Goal: Task Accomplishment & Management: Complete application form

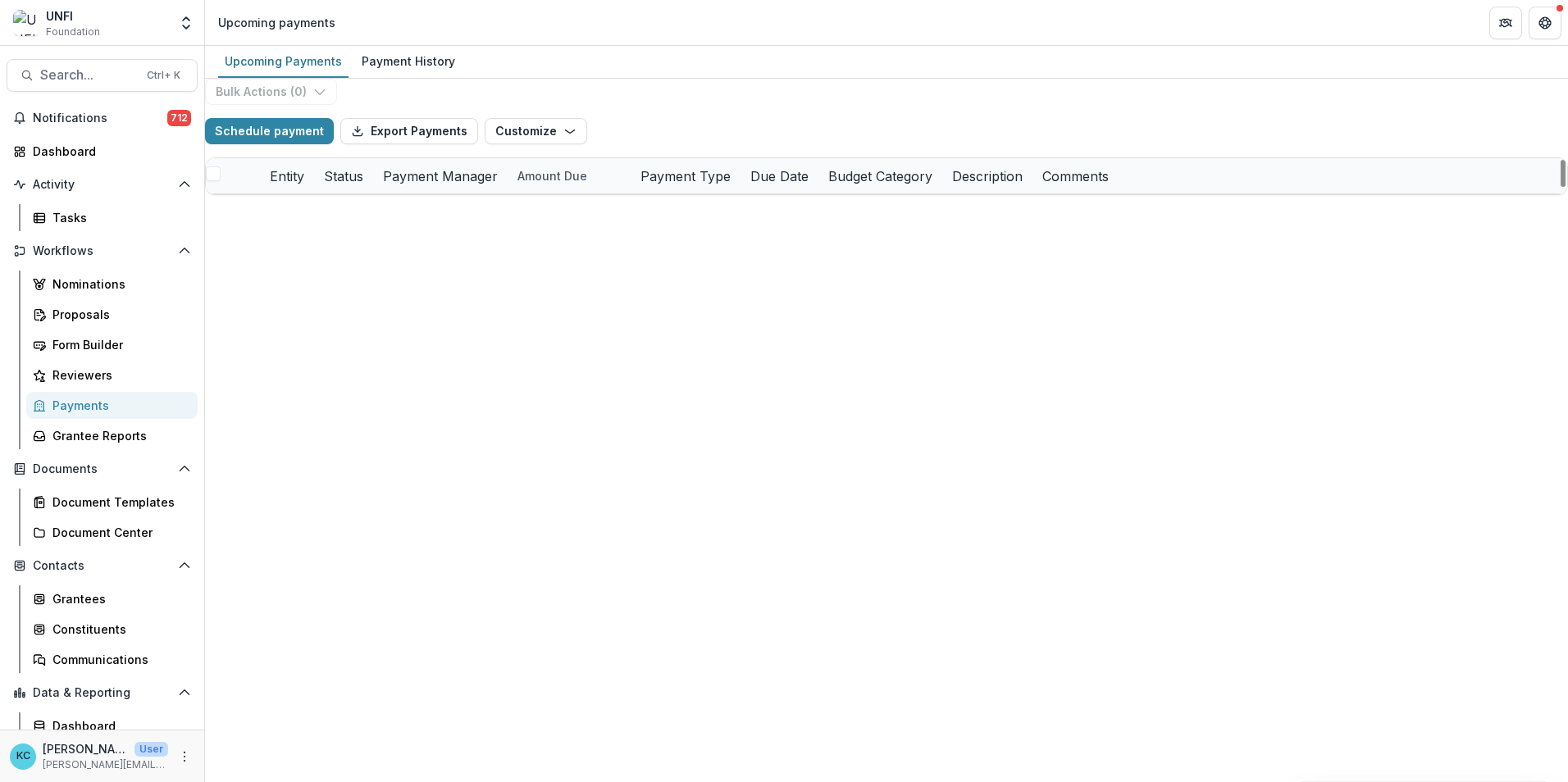
drag, startPoint x: 1549, startPoint y: 507, endPoint x: 1507, endPoint y: 690, distance: 187.8
click at [1561, 187] on div at bounding box center [1563, 173] width 5 height 27
click at [84, 310] on div "Proposals" at bounding box center [118, 314] width 132 height 17
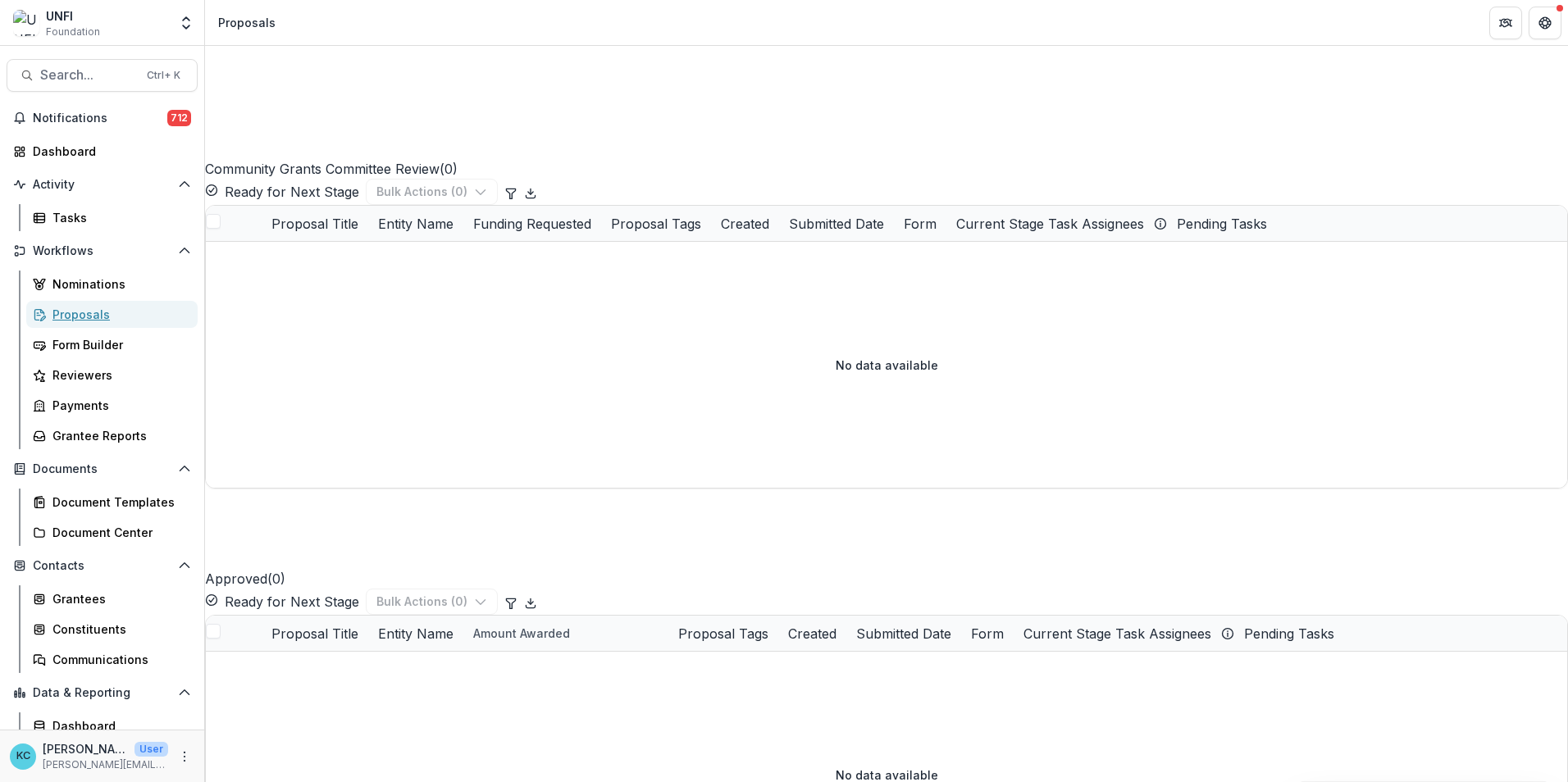
scroll to position [2295, 0]
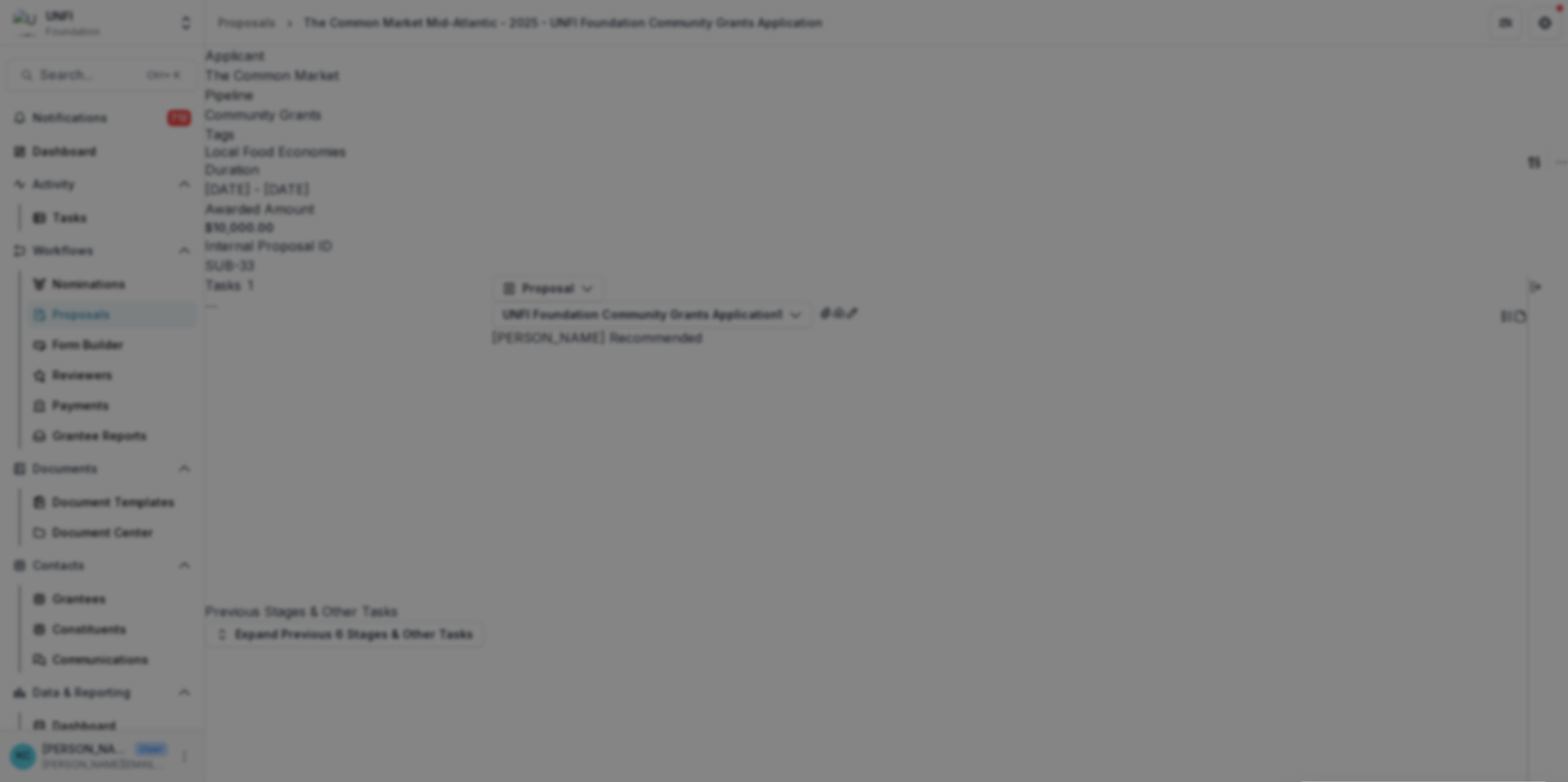
click at [1547, 23] on icon "Close" at bounding box center [1545, 20] width 10 height 10
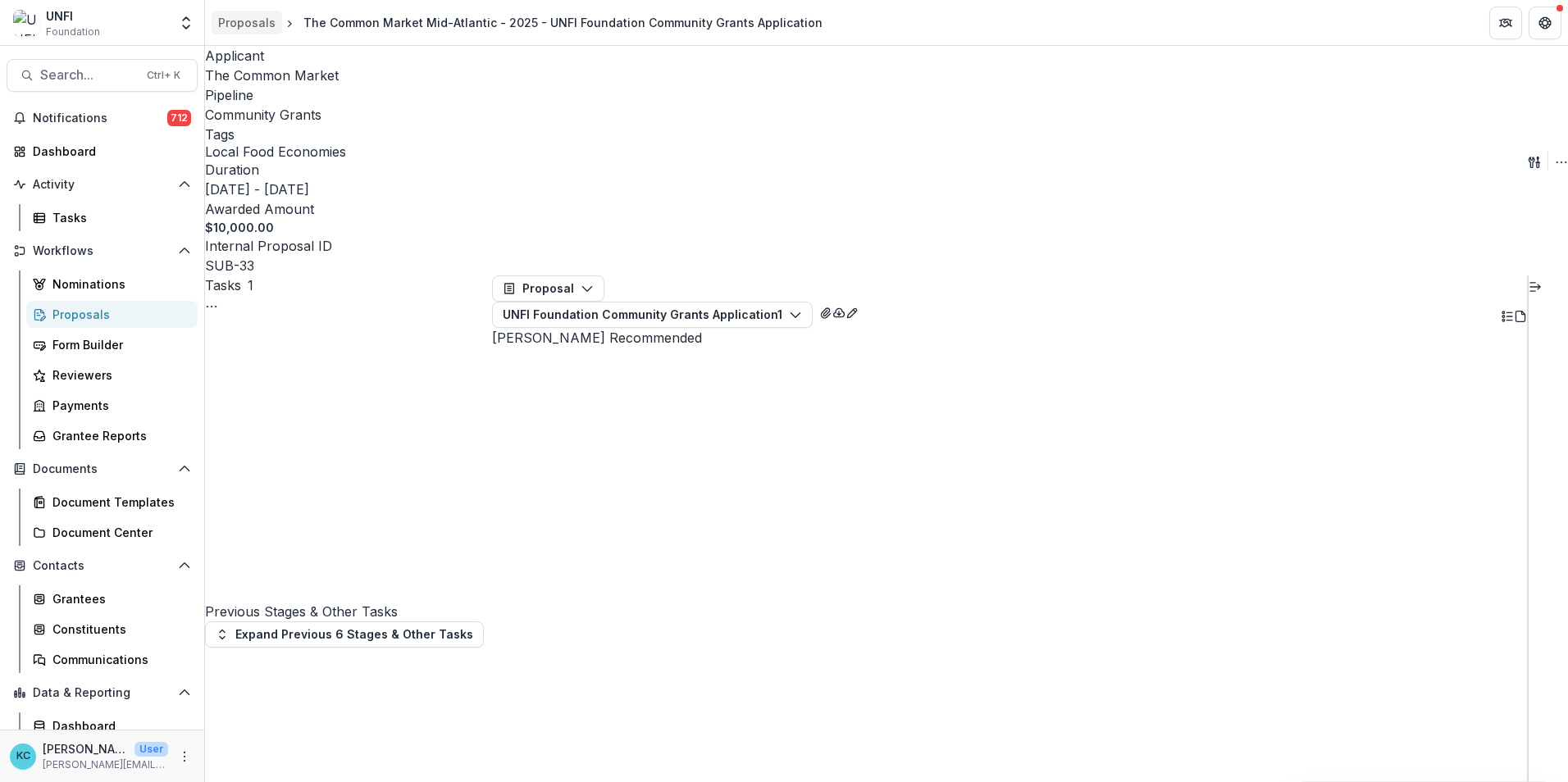
click at [256, 25] on div "Proposals" at bounding box center [246, 22] width 57 height 17
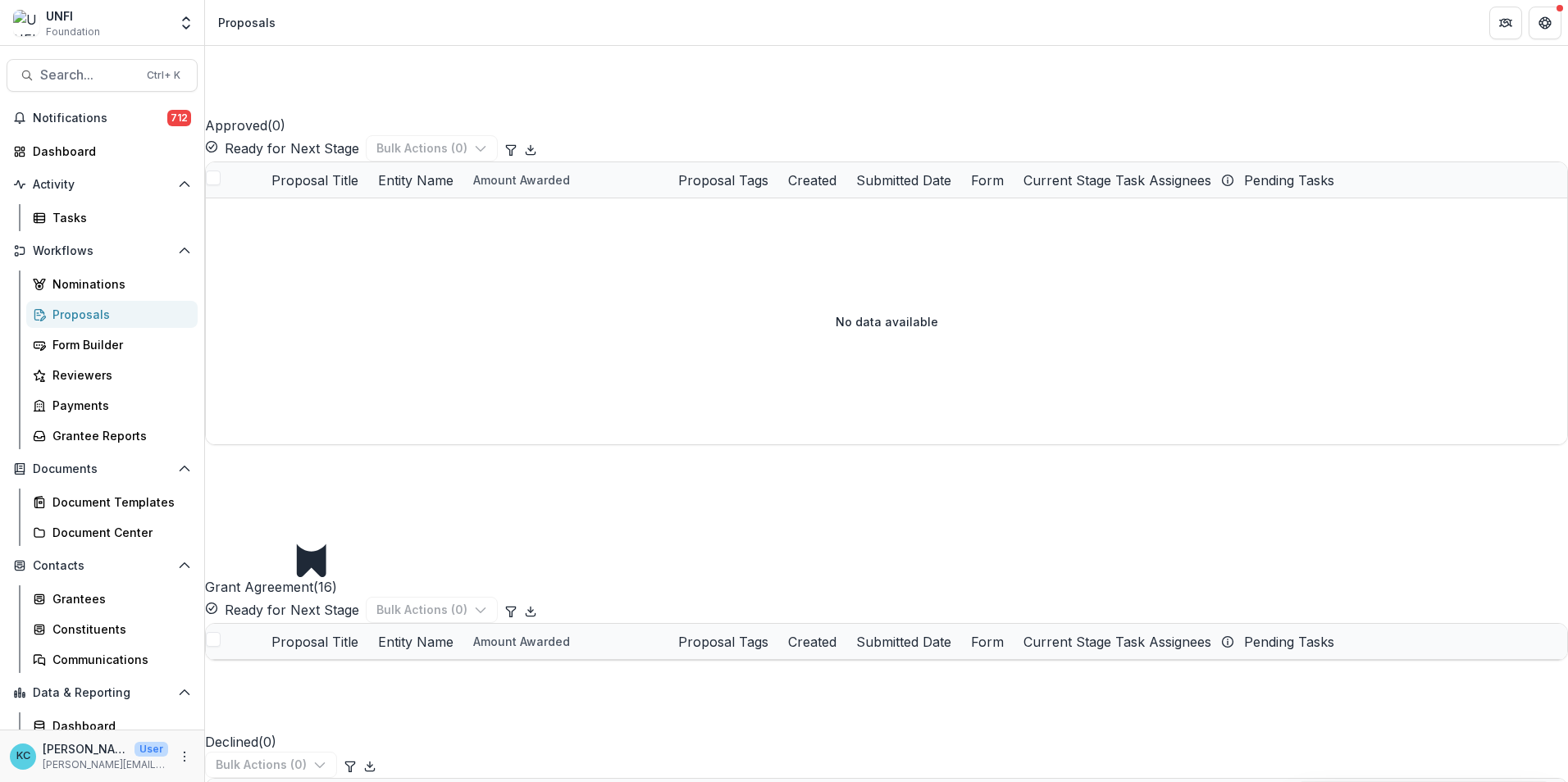
scroll to position [271, 0]
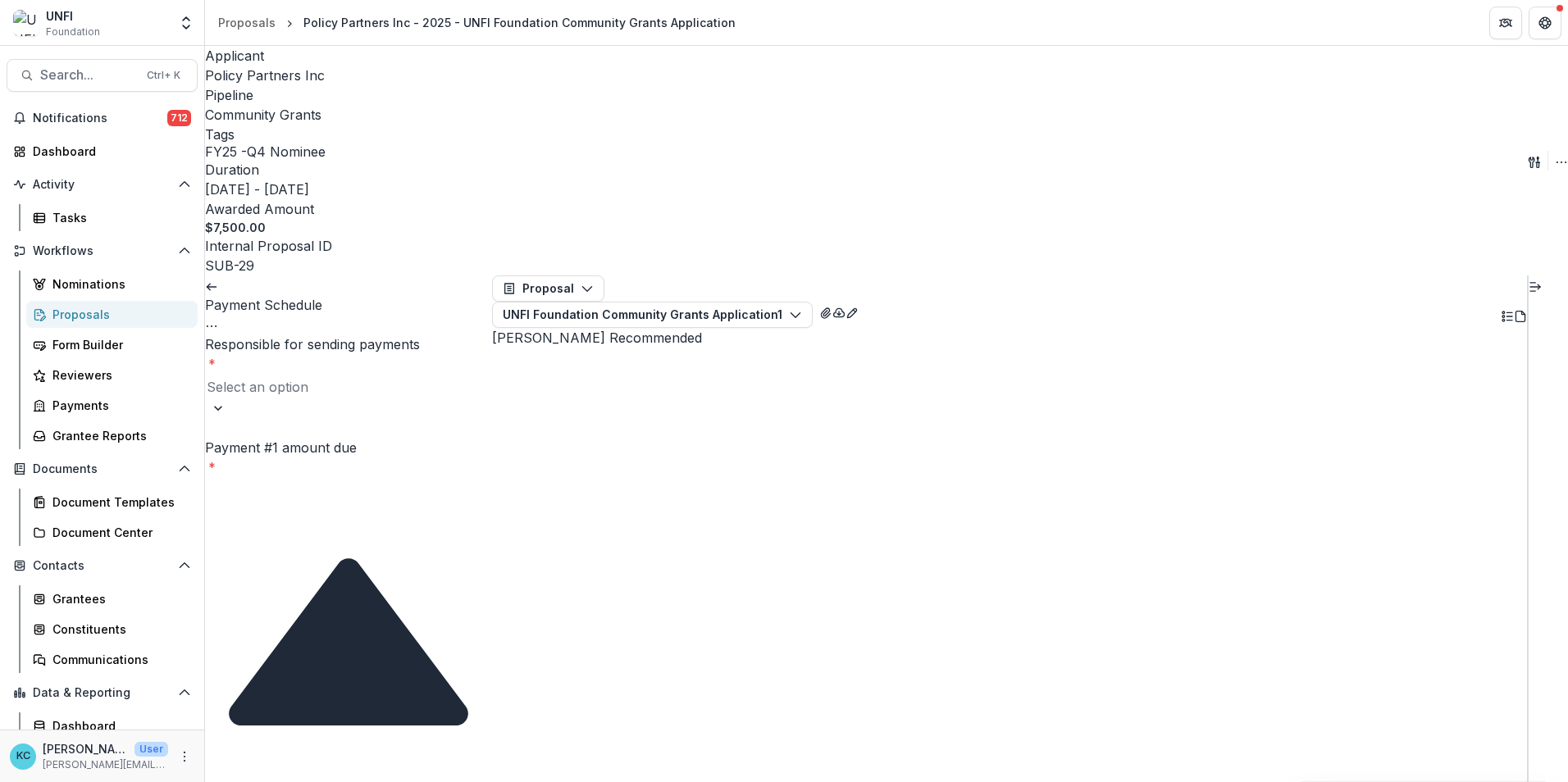
click at [299, 479] on input "Payment #1 amount due *" at bounding box center [270, 489] width 131 height 20
click at [327, 374] on div "Select an option" at bounding box center [348, 387] width 287 height 26
type input "*"
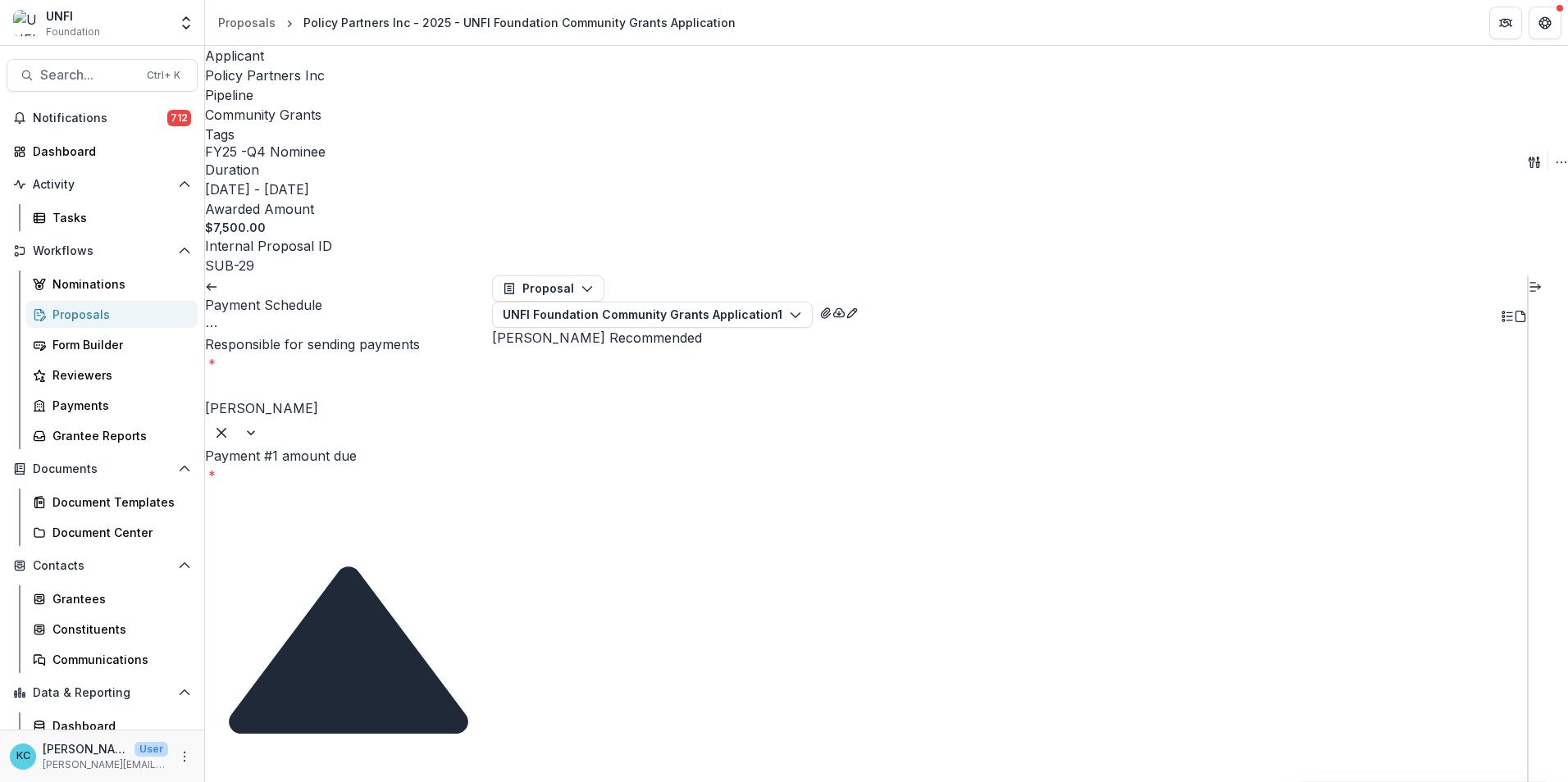
click at [320, 487] on input "Payment #1 amount due *" at bounding box center [270, 497] width 131 height 20
type input "****"
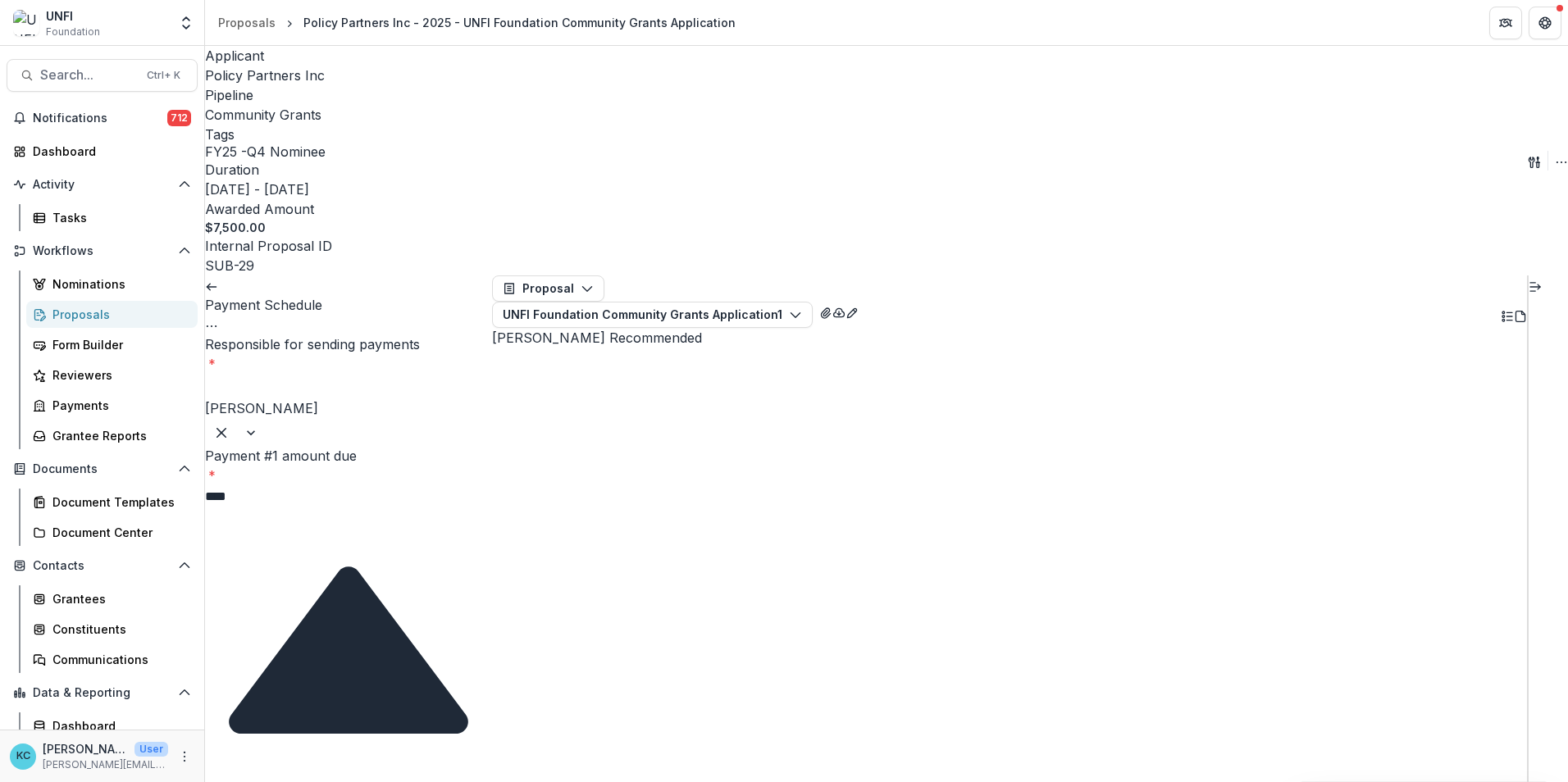
type input "**********"
click at [334, 781] on div "Community Grants Program" at bounding box center [784, 797] width 1568 height 31
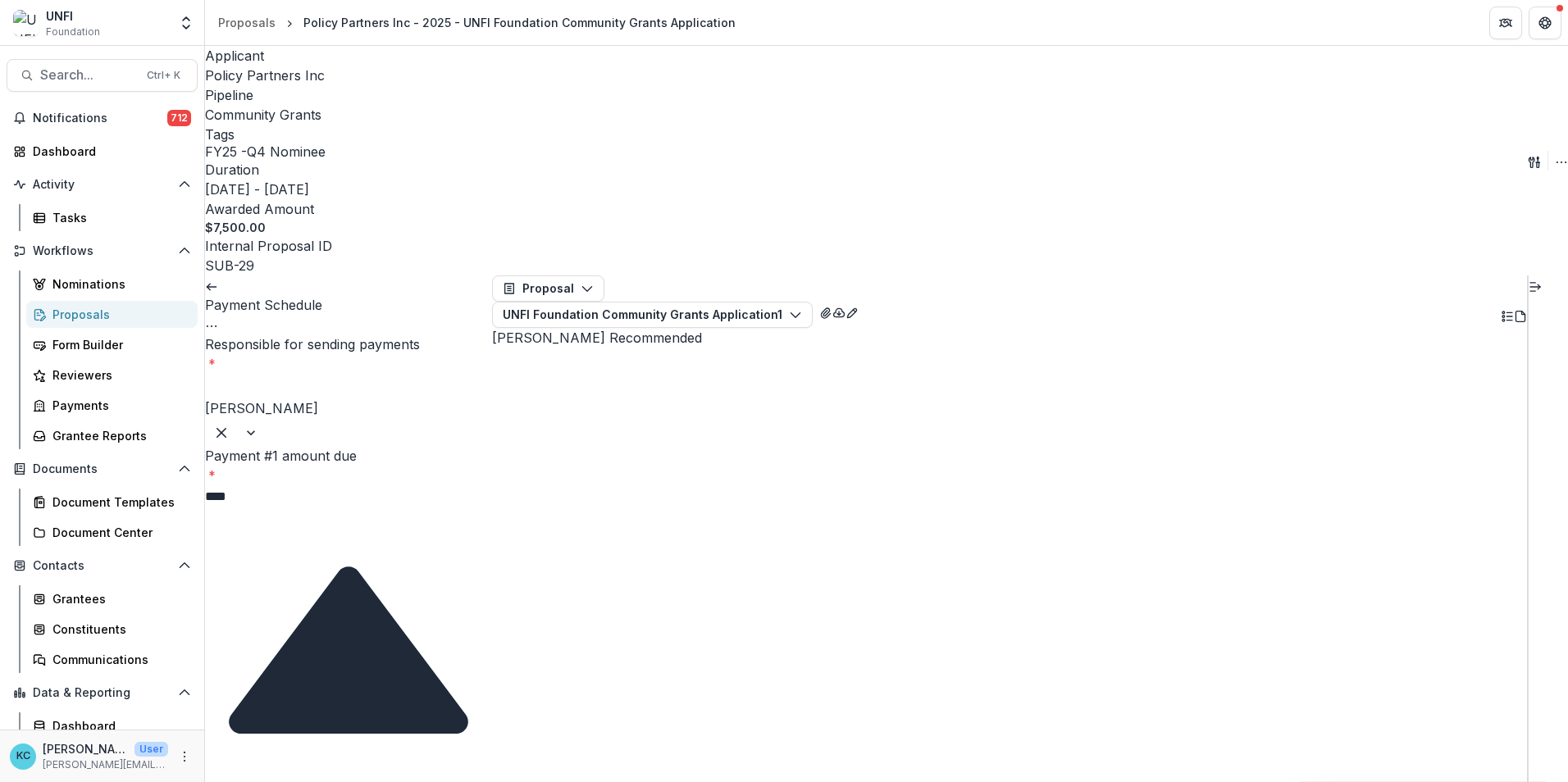
scroll to position [656, 0]
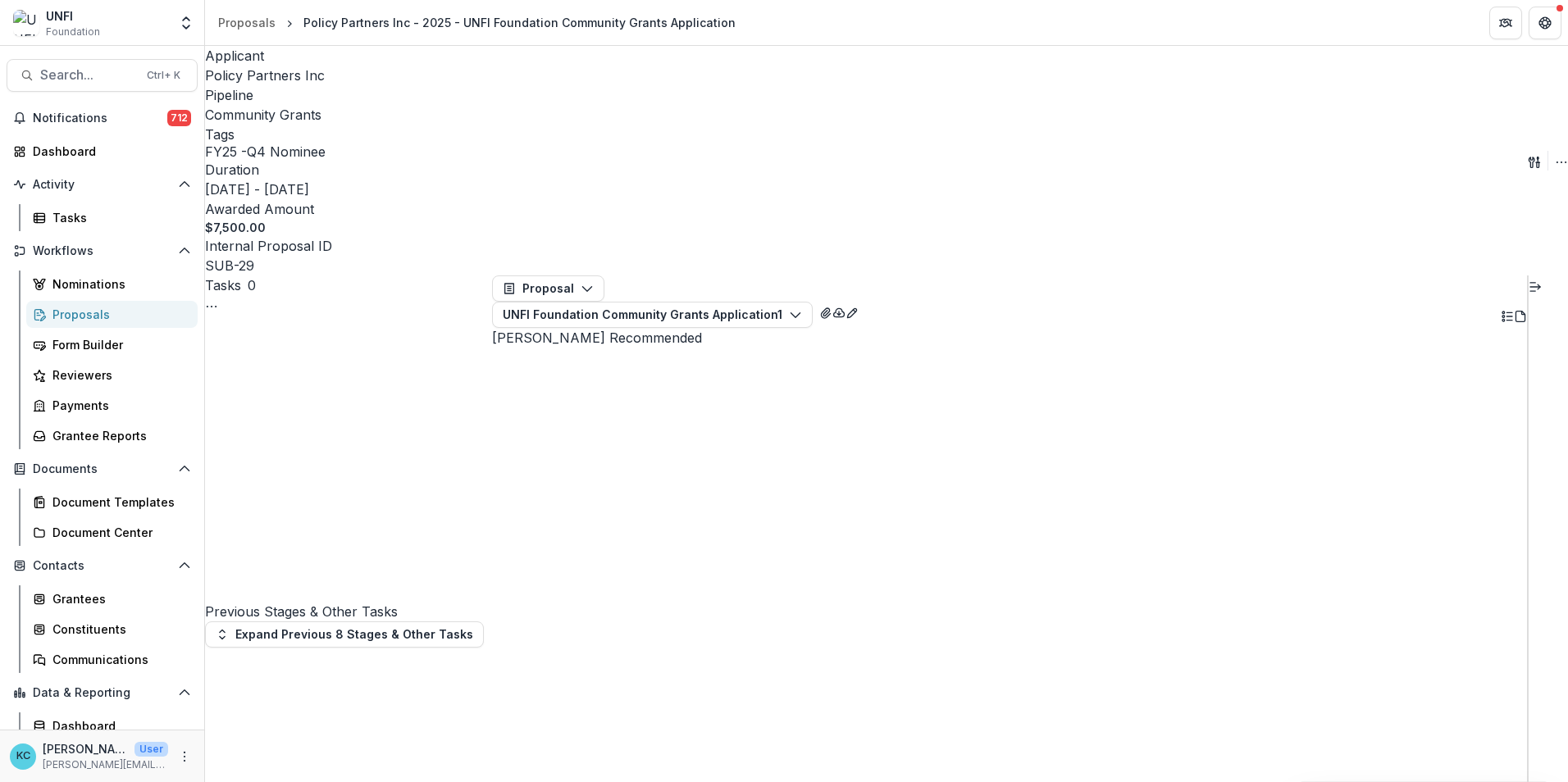
click at [130, 310] on div "Proposals" at bounding box center [118, 314] width 132 height 17
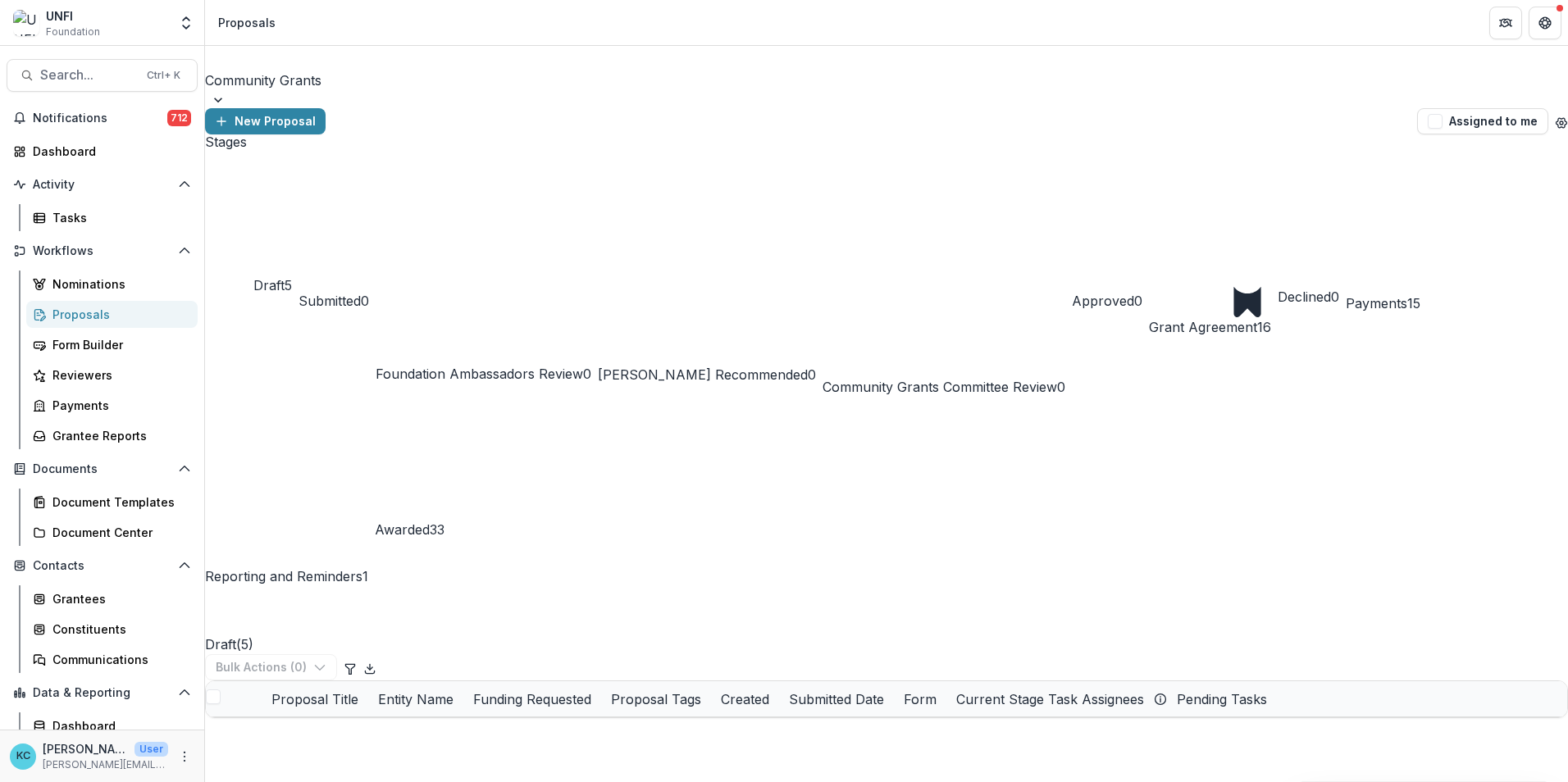
click at [324, 70] on div at bounding box center [887, 60] width 1360 height 23
click at [304, 781] on div "Community Grants" at bounding box center [784, 792] width 1568 height 20
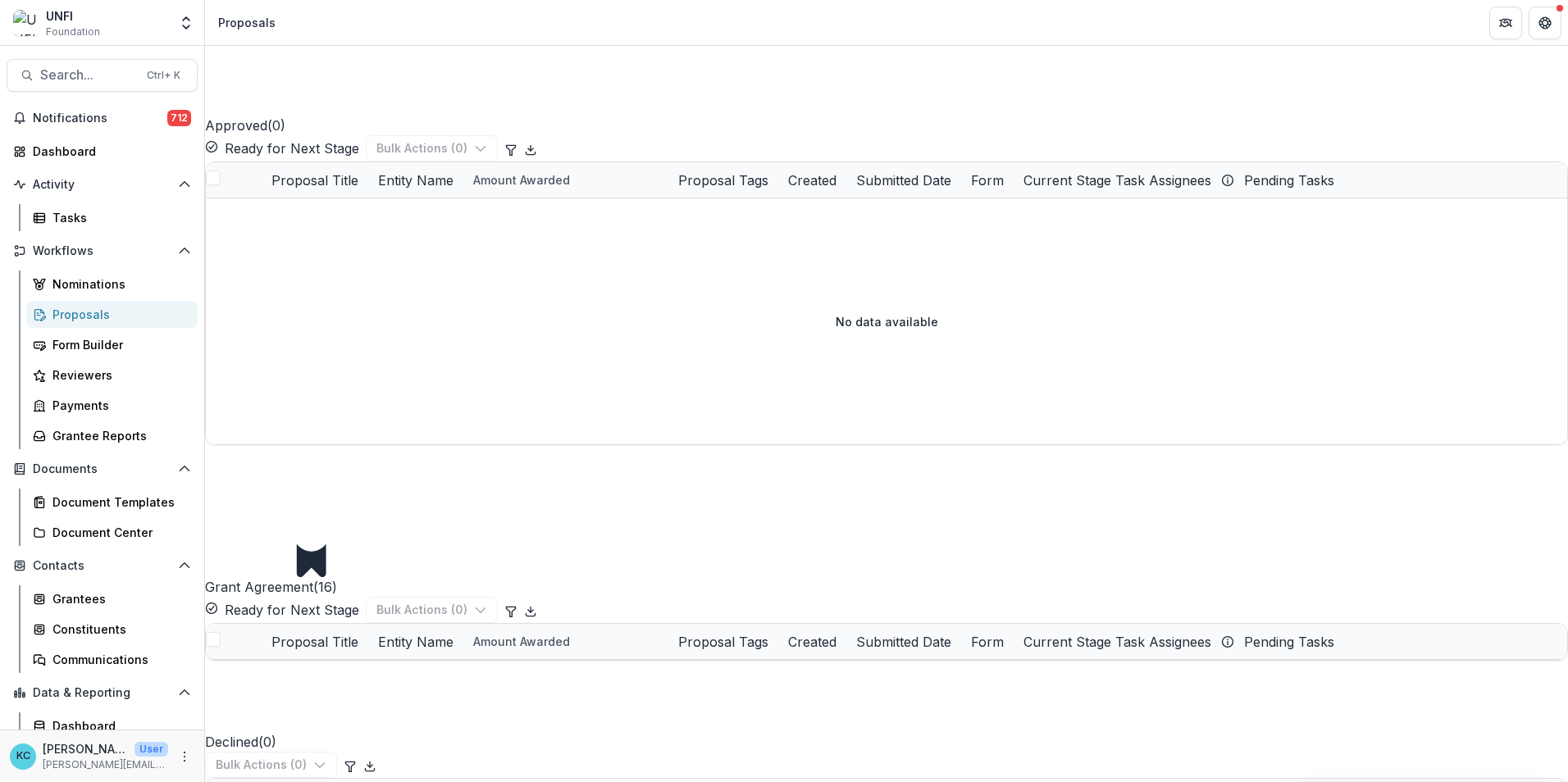
scroll to position [271, 0]
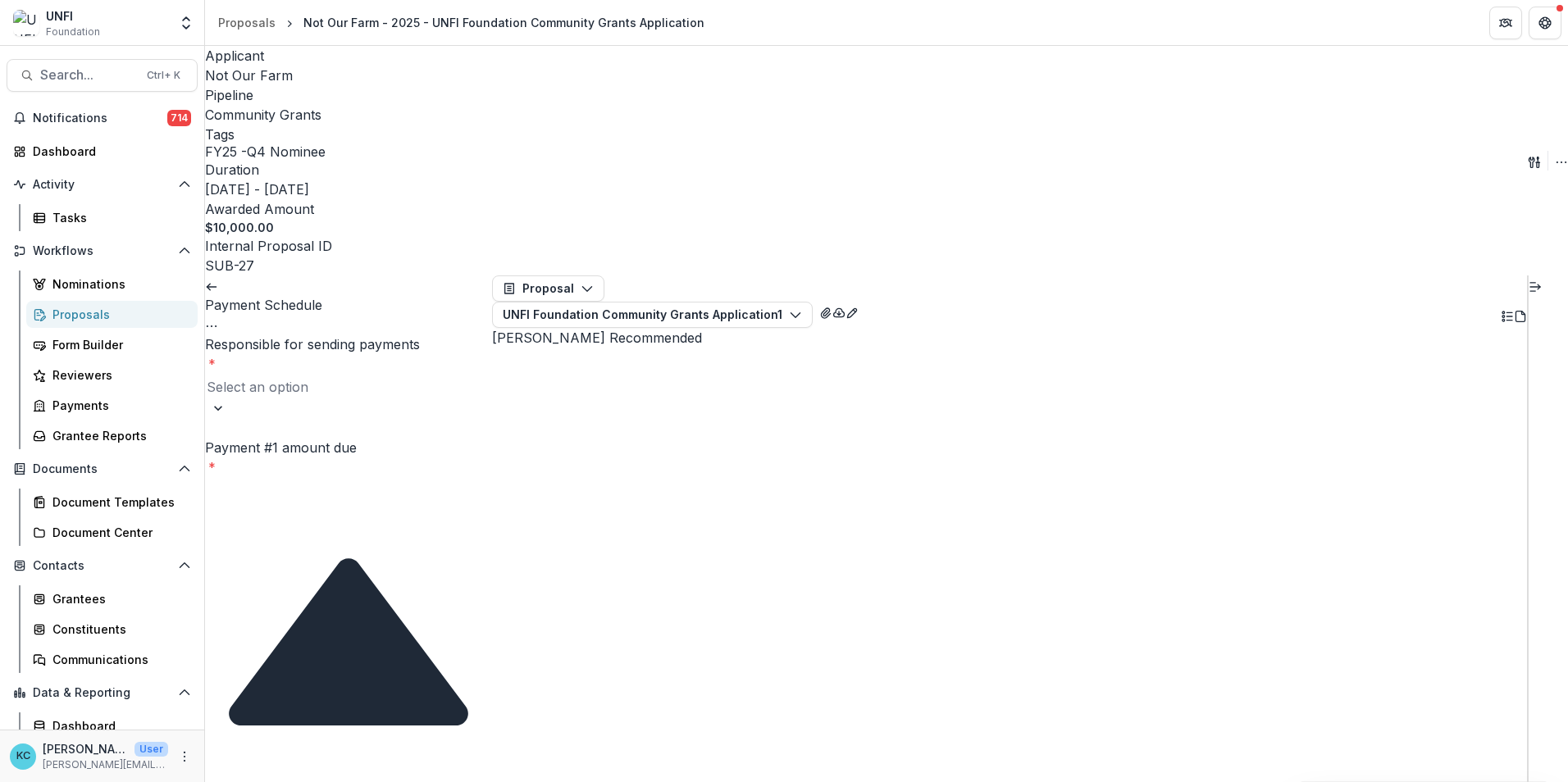
click at [362, 375] on div at bounding box center [348, 387] width 284 height 23
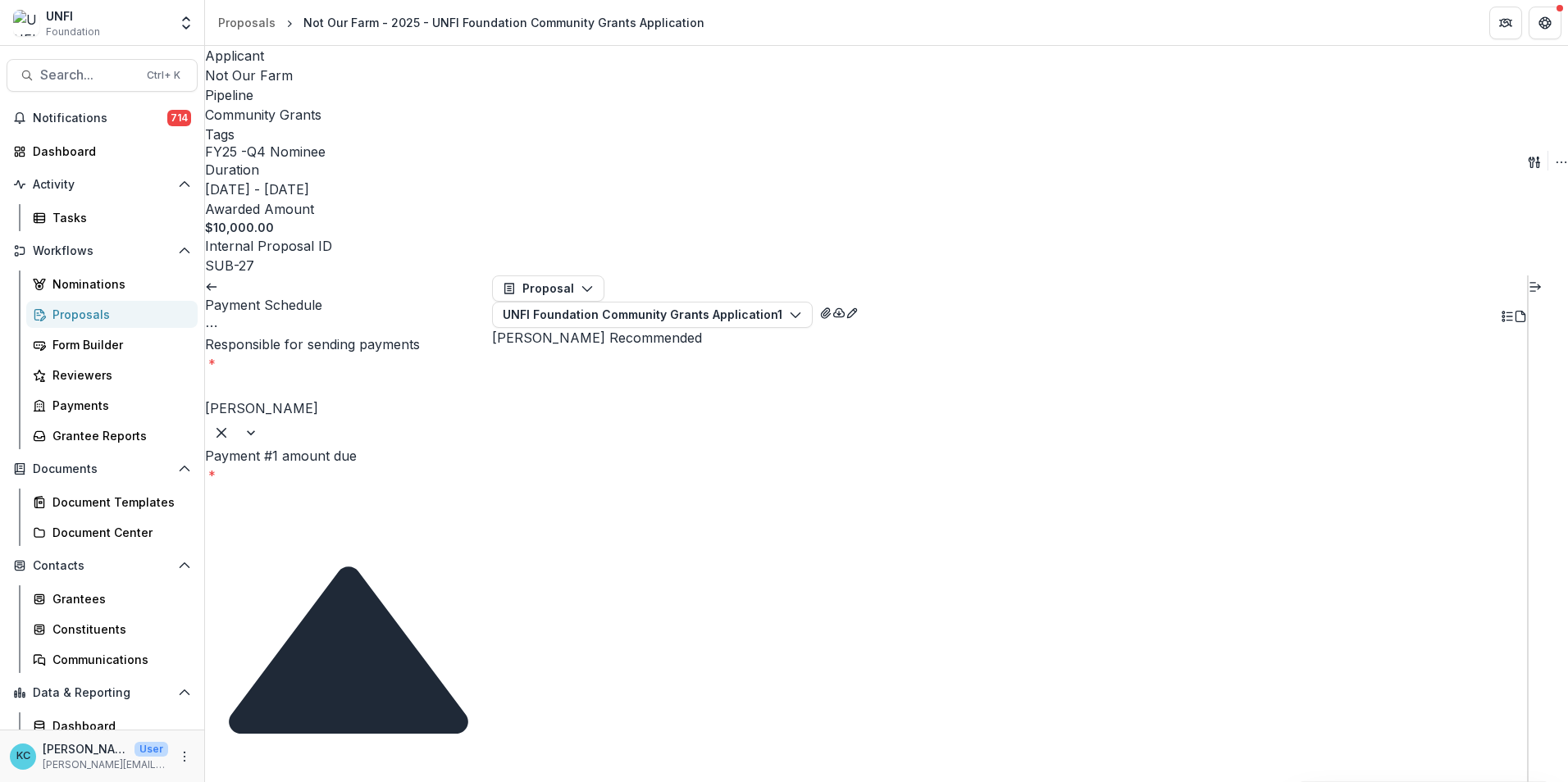
click at [328, 487] on input "Payment #1 amount due *" at bounding box center [270, 497] width 131 height 20
type input "*****"
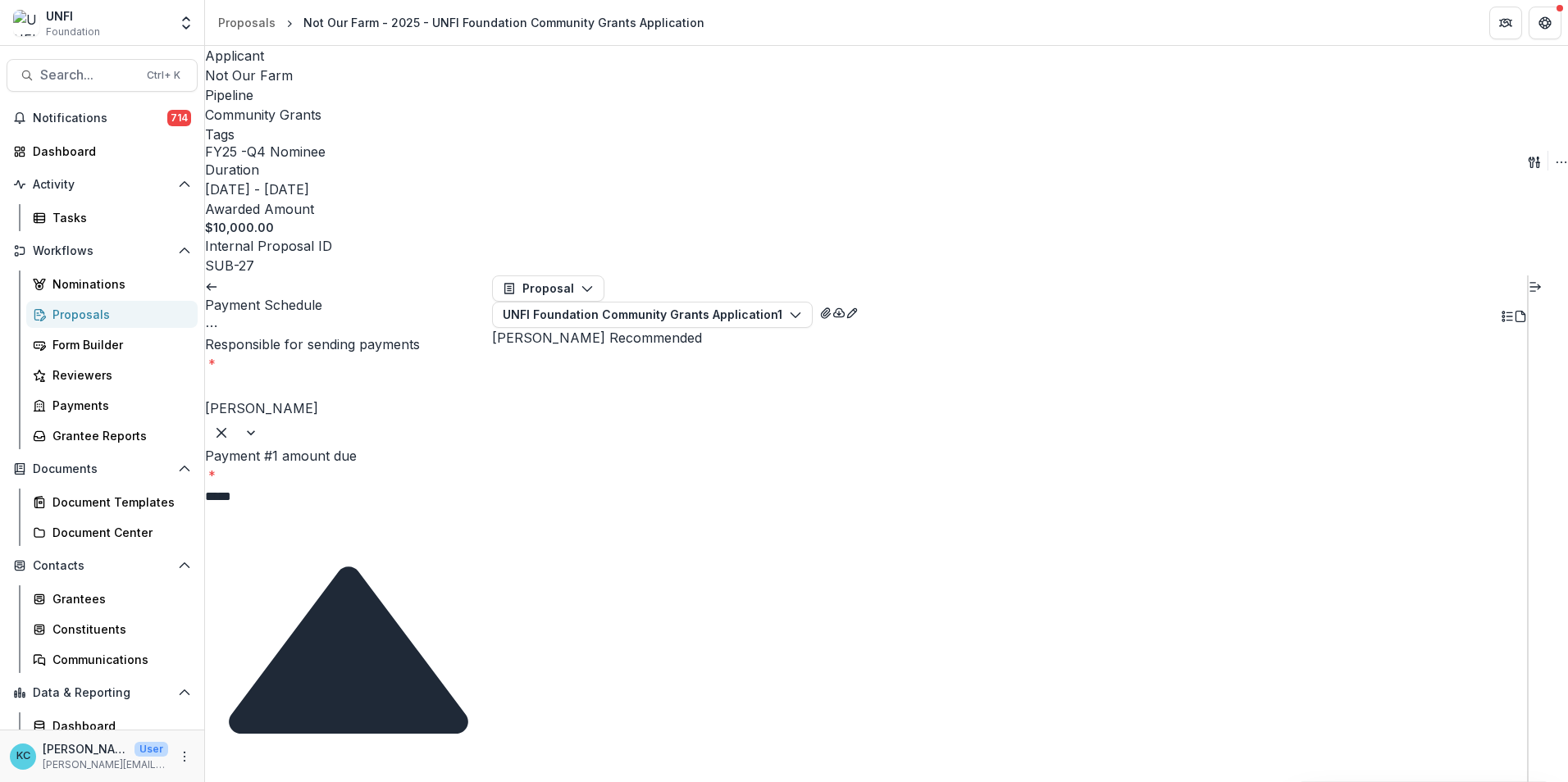
type input "**********"
click at [354, 781] on div "Community Grants Program" at bounding box center [784, 797] width 1568 height 31
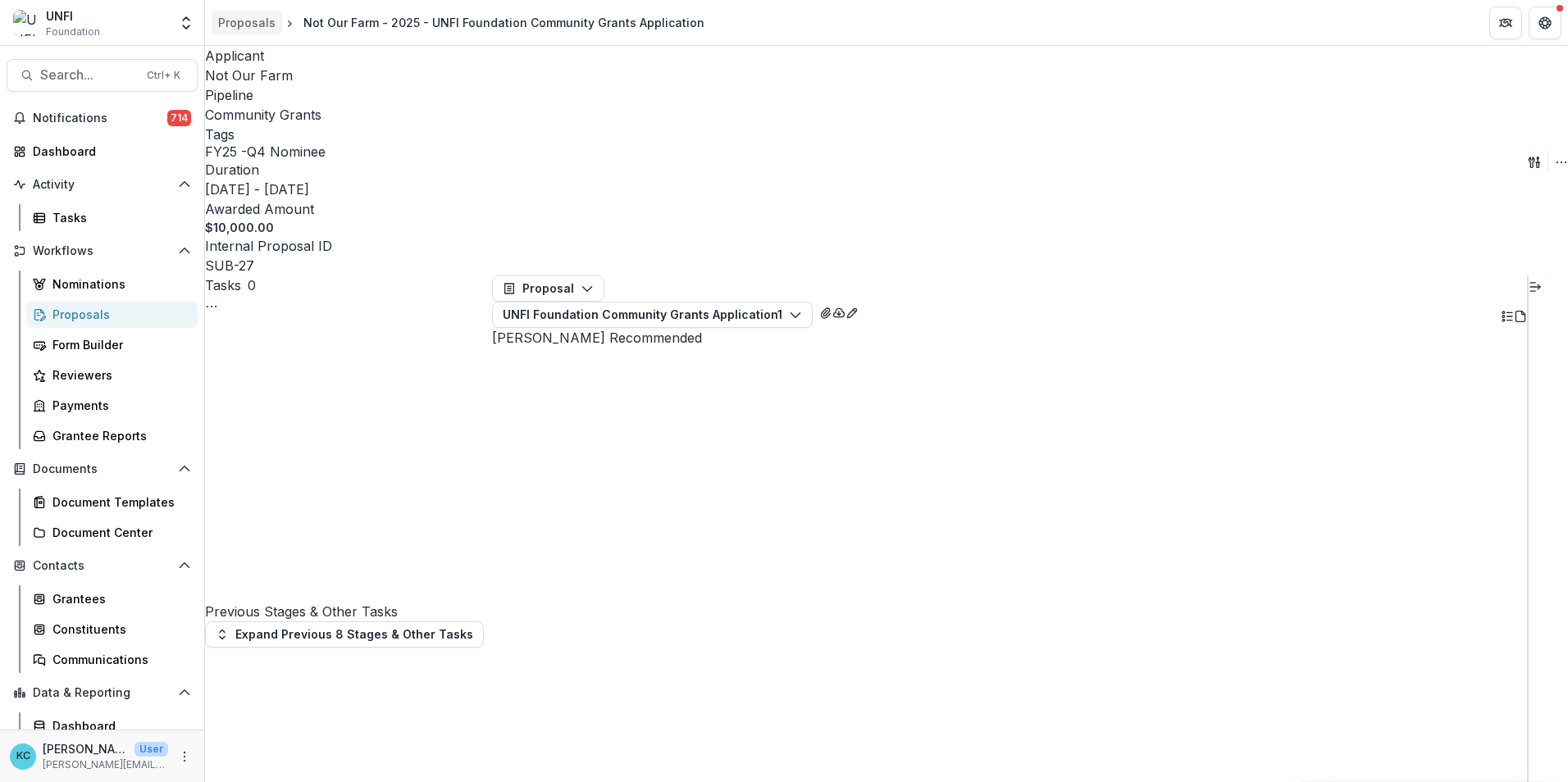
click at [265, 28] on div "Proposals" at bounding box center [246, 22] width 57 height 17
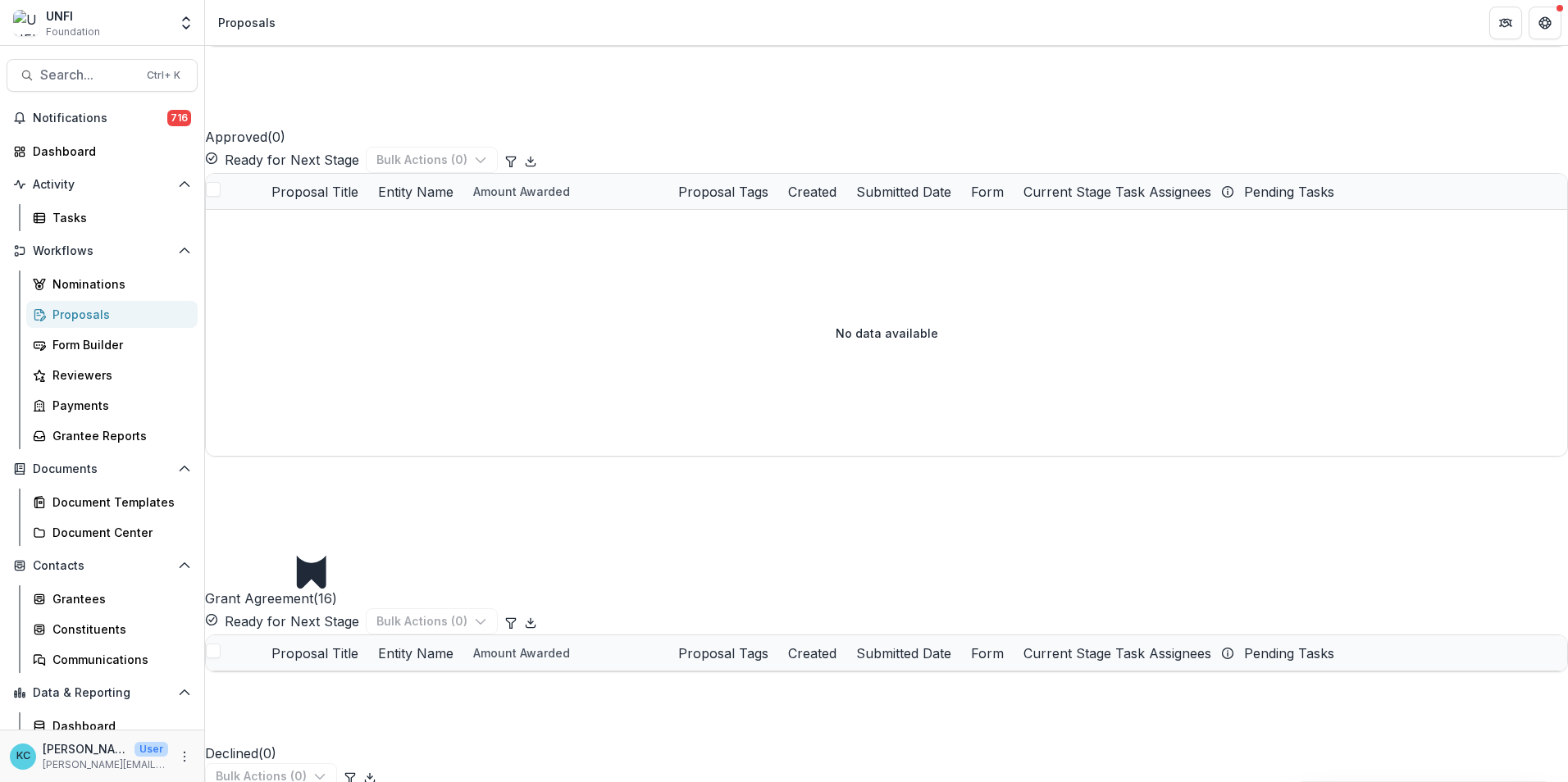
scroll to position [2787, 0]
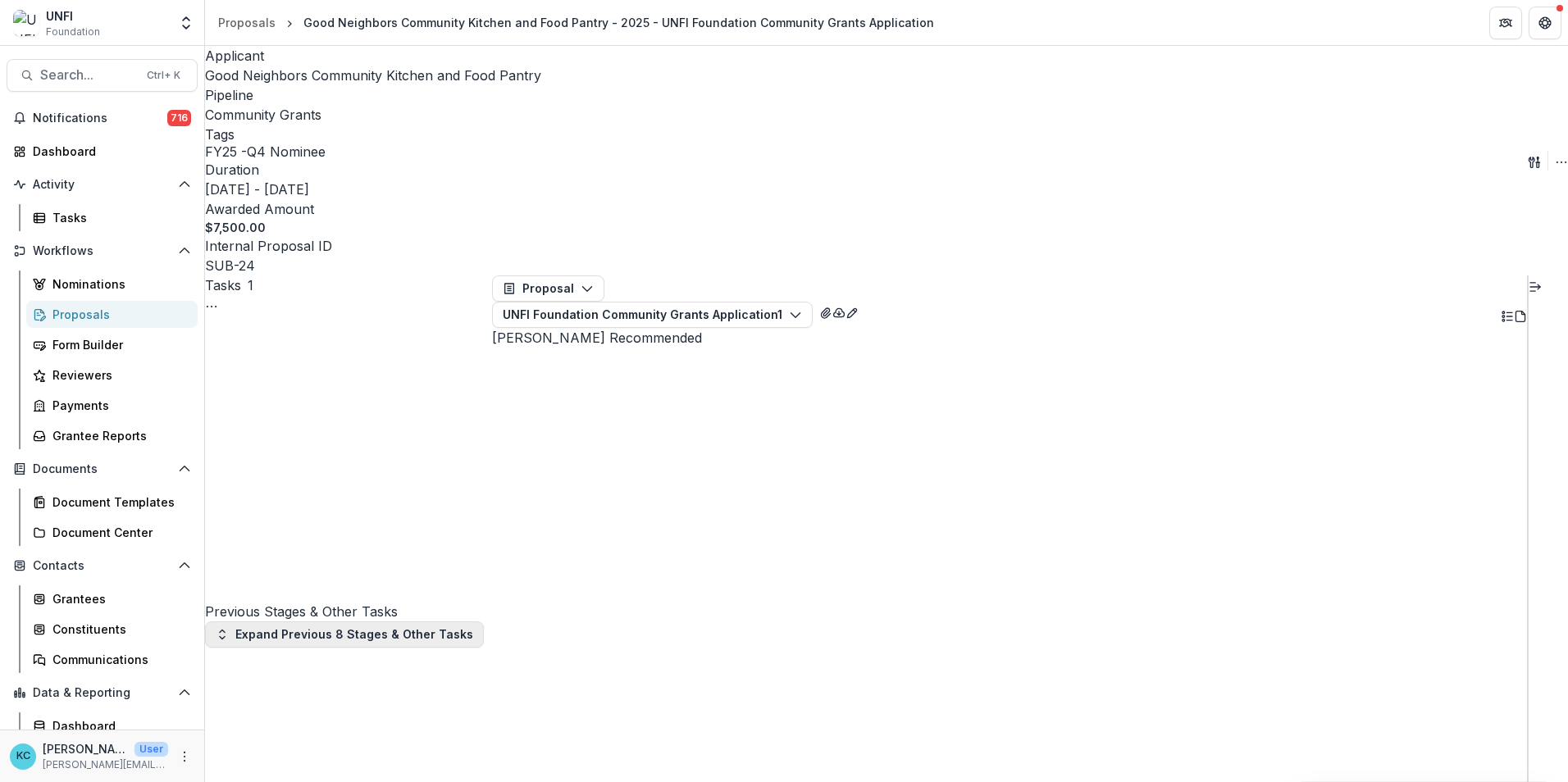
click at [367, 622] on button "Expand Previous 8 Stages & Other Tasks" at bounding box center [344, 635] width 279 height 26
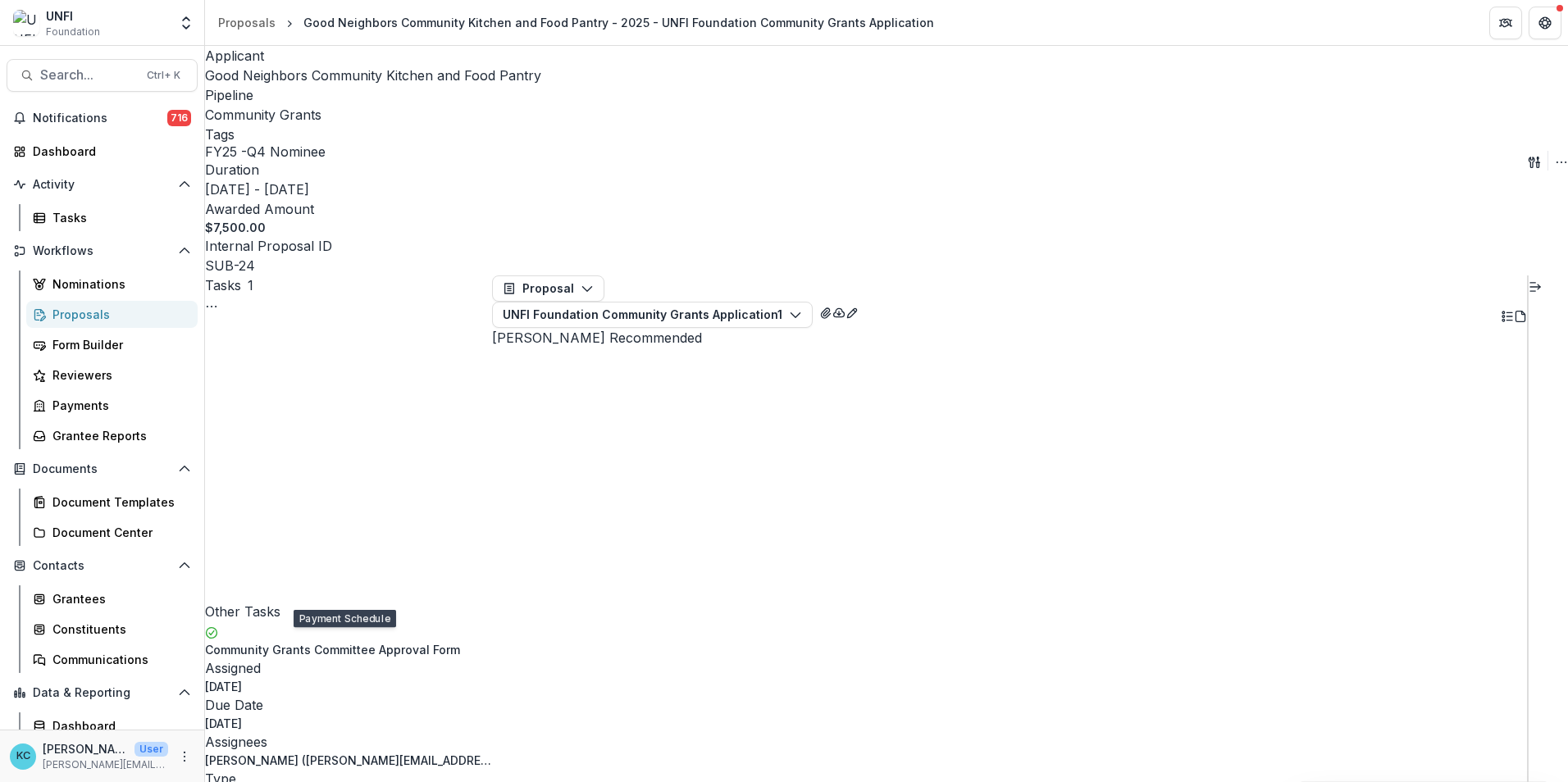
scroll to position [3360, 0]
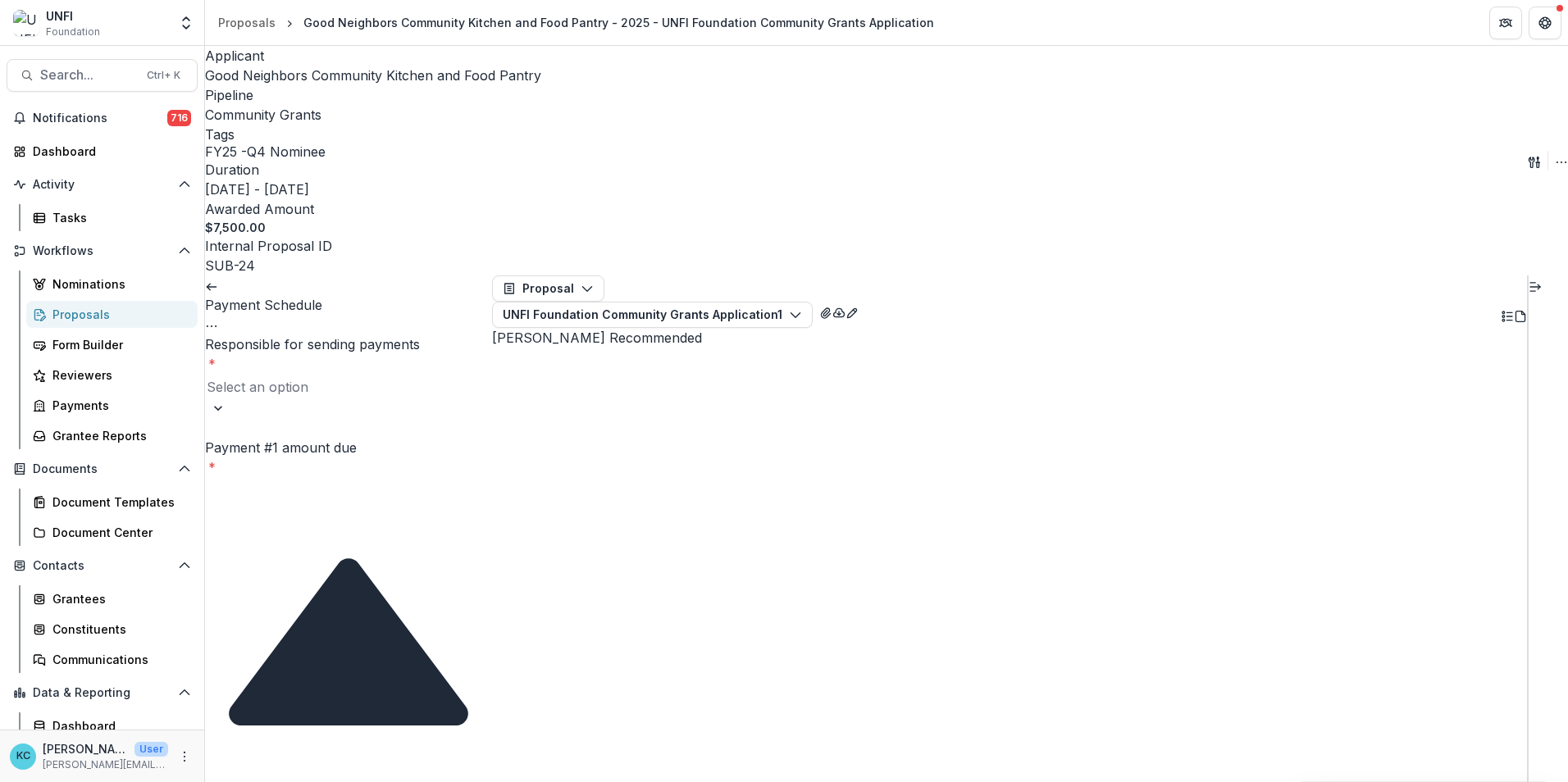
click at [361, 375] on div at bounding box center [348, 387] width 284 height 23
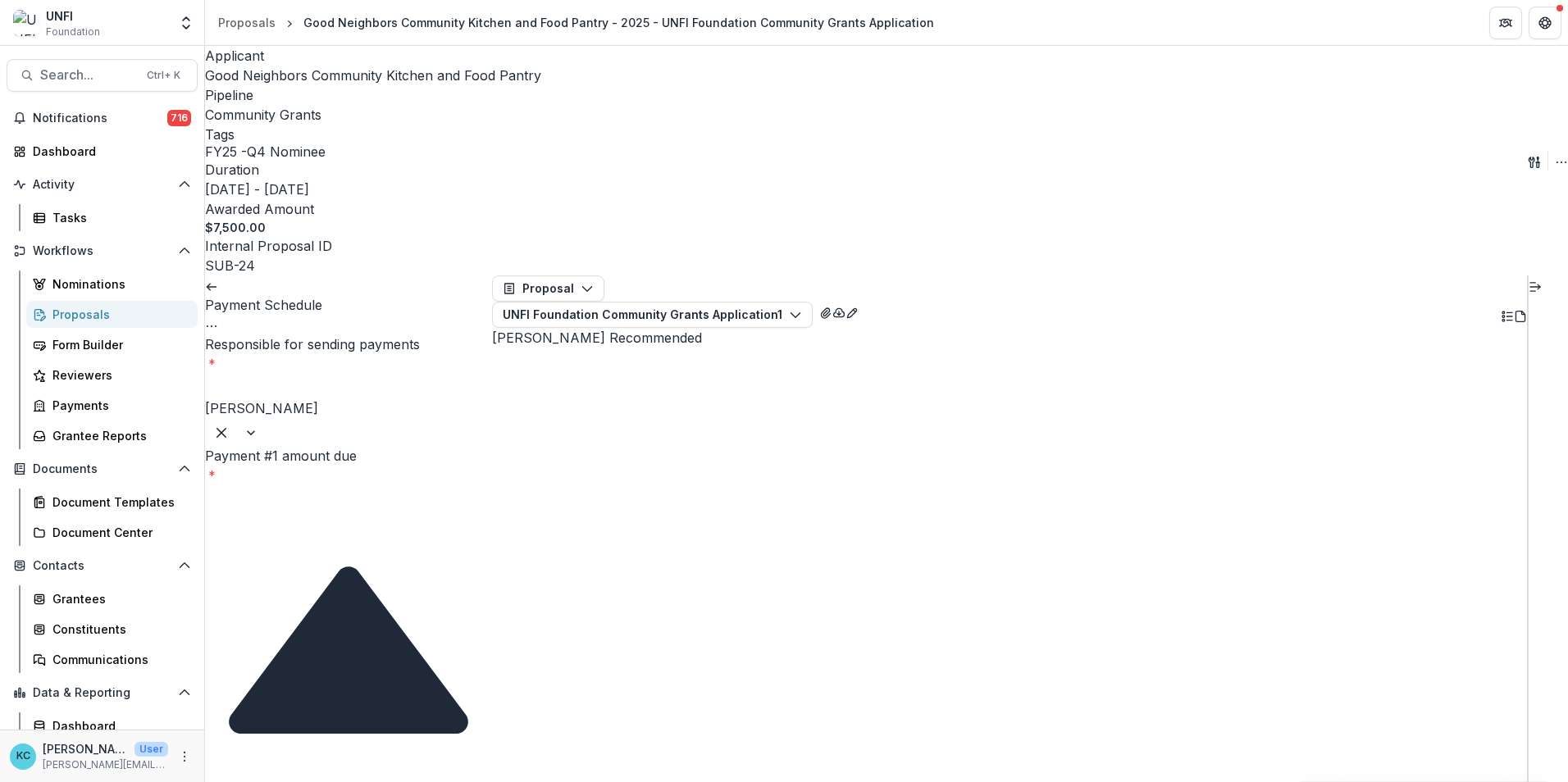
click at [337, 487] on input "Payment #1 amount due *" at bounding box center [270, 497] width 131 height 20
type input "****"
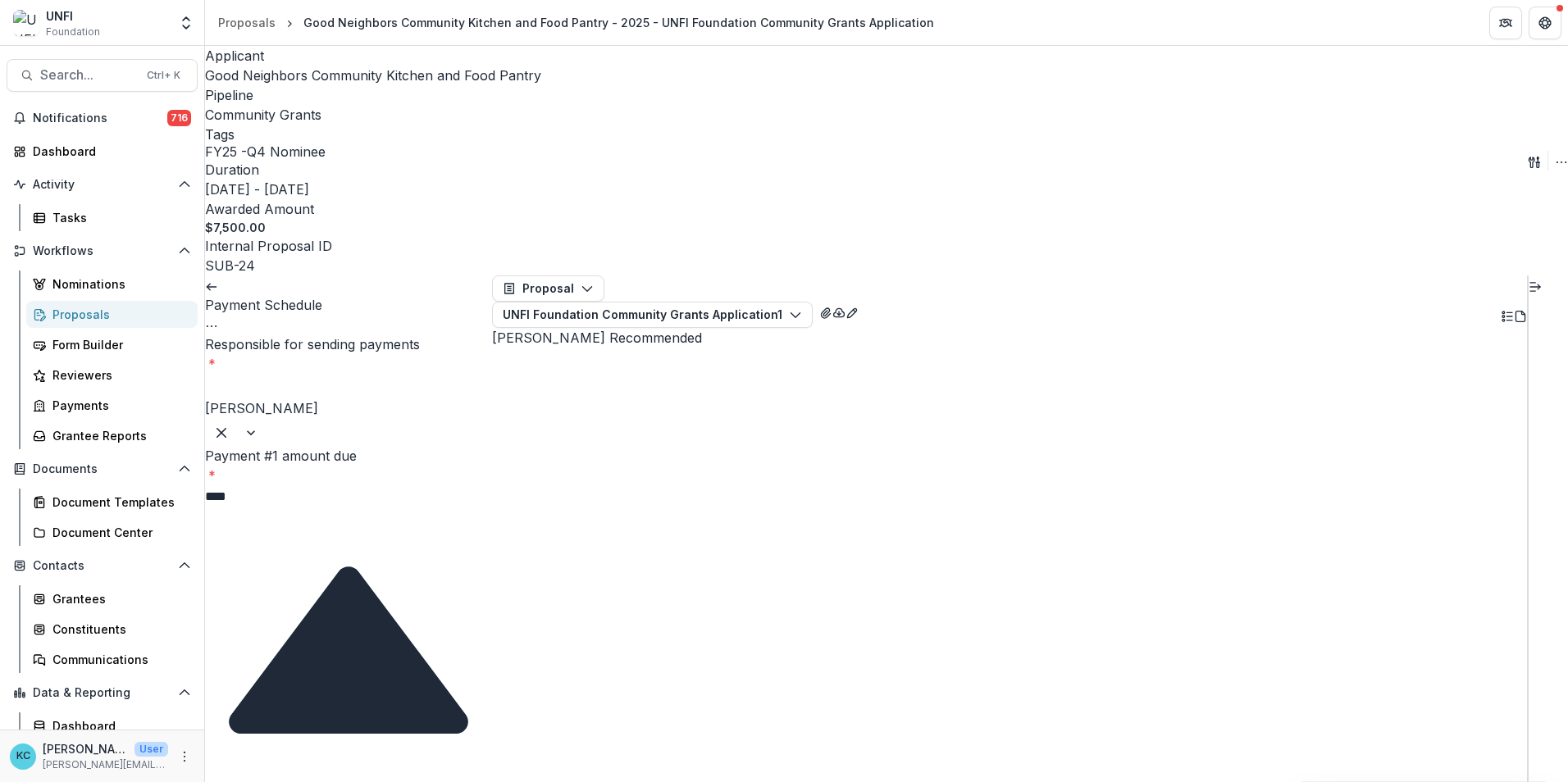
drag, startPoint x: 466, startPoint y: 546, endPoint x: 453, endPoint y: 546, distance: 13.0
type input "**********"
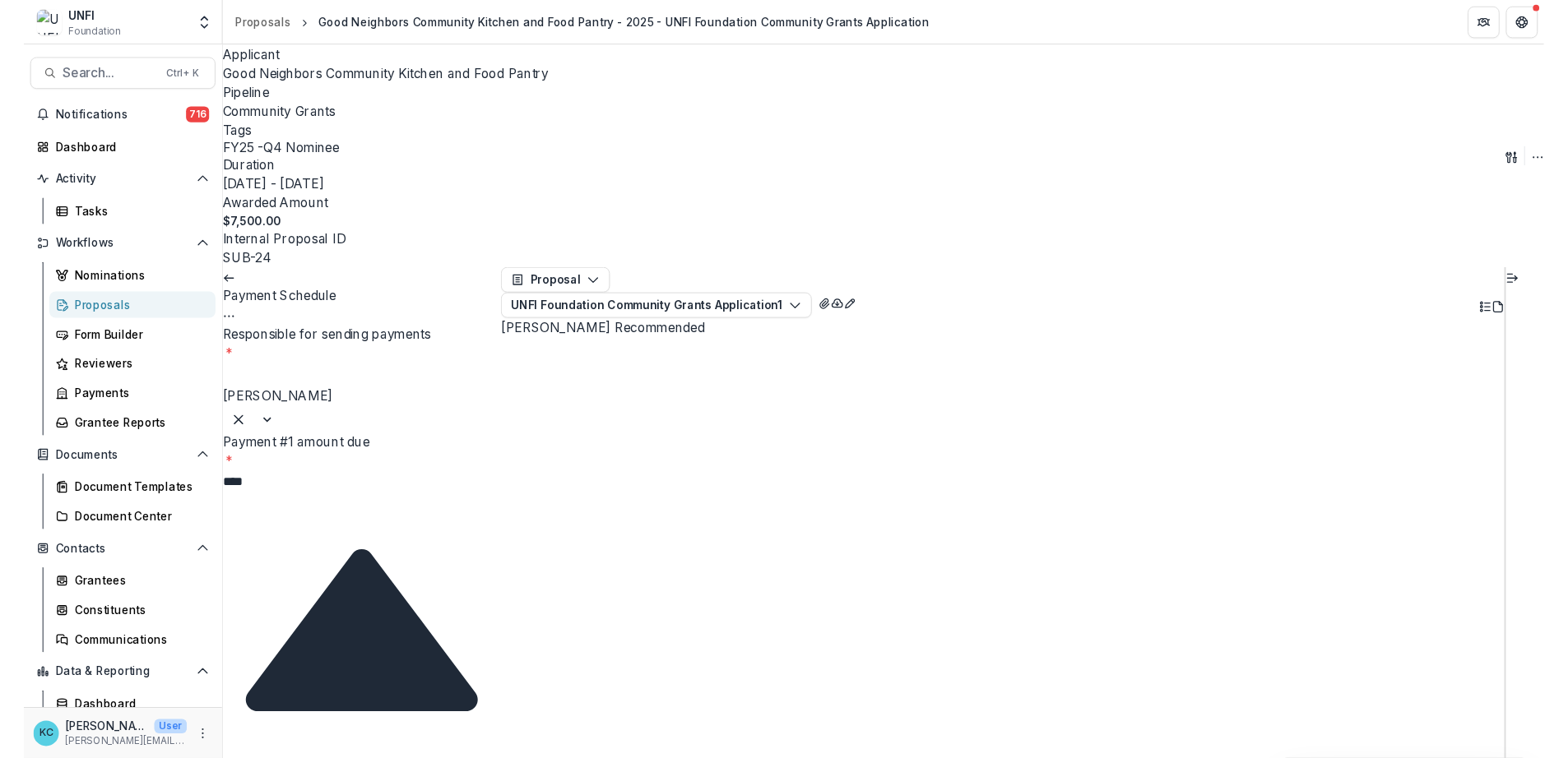
scroll to position [246, 0]
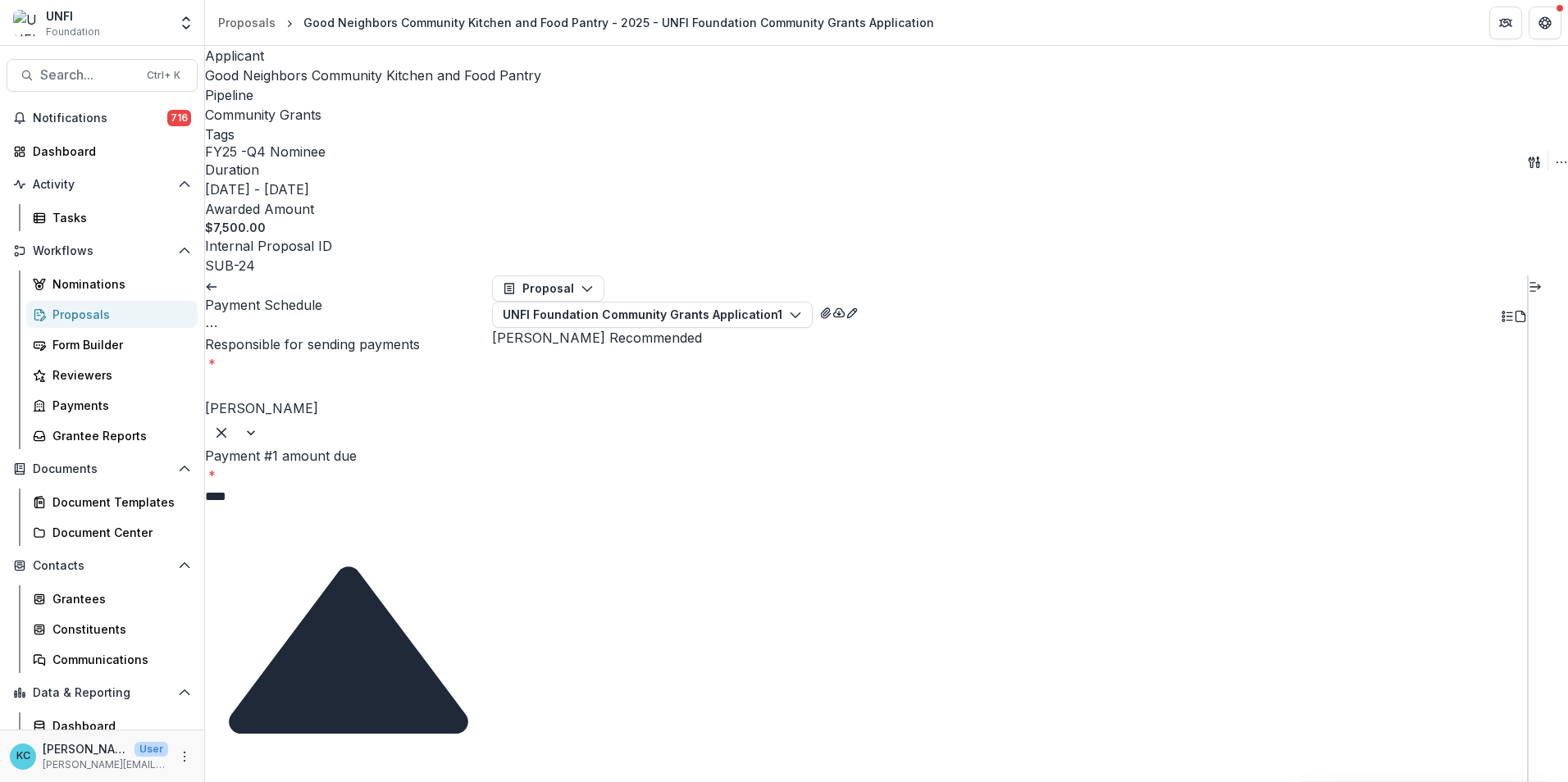
click at [317, 781] on div "Community Grants Program" at bounding box center [784, 797] width 1568 height 31
drag, startPoint x: 429, startPoint y: 756, endPoint x: 398, endPoint y: 735, distance: 37.4
